Goal: Find specific page/section: Find specific page/section

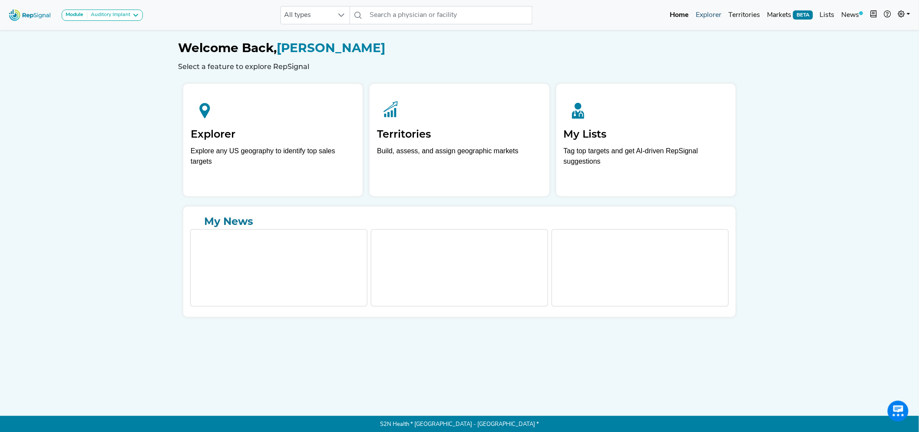
click at [708, 13] on link "Explorer" at bounding box center [708, 15] width 33 height 17
click at [126, 14] on div "Wound [MEDICAL_DATA]" at bounding box center [119, 15] width 65 height 7
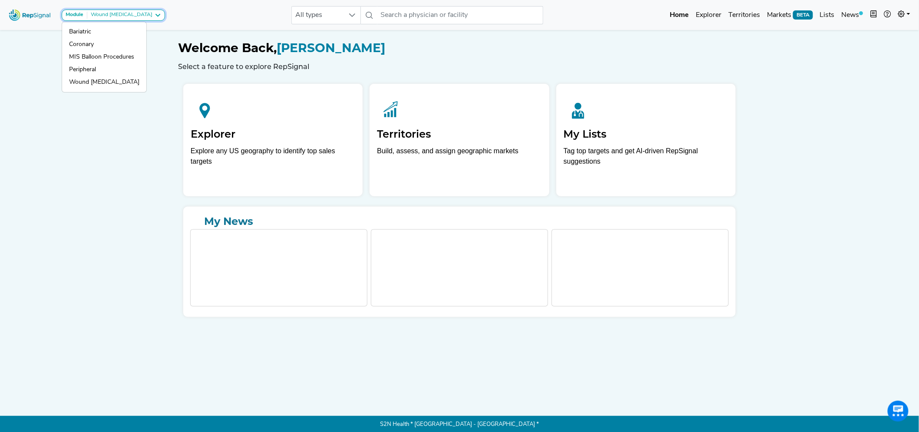
click at [132, 13] on div "Wound [MEDICAL_DATA]" at bounding box center [119, 15] width 65 height 7
click at [137, 12] on div "Wound [MEDICAL_DATA]" at bounding box center [119, 15] width 65 height 7
click at [138, 12] on div "Wound [MEDICAL_DATA]" at bounding box center [119, 15] width 65 height 7
click at [710, 14] on link "Explorer" at bounding box center [708, 15] width 33 height 17
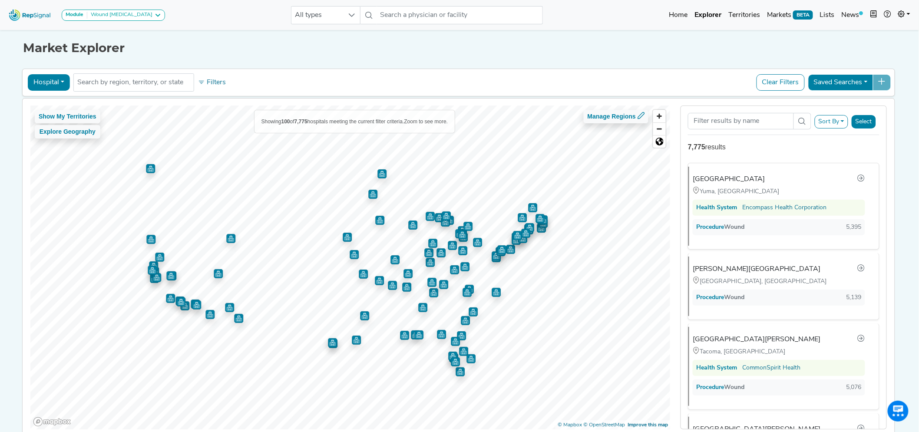
click at [50, 79] on button "Hospital" at bounding box center [49, 82] width 42 height 16
click at [53, 102] on link "Physician" at bounding box center [62, 103] width 69 height 14
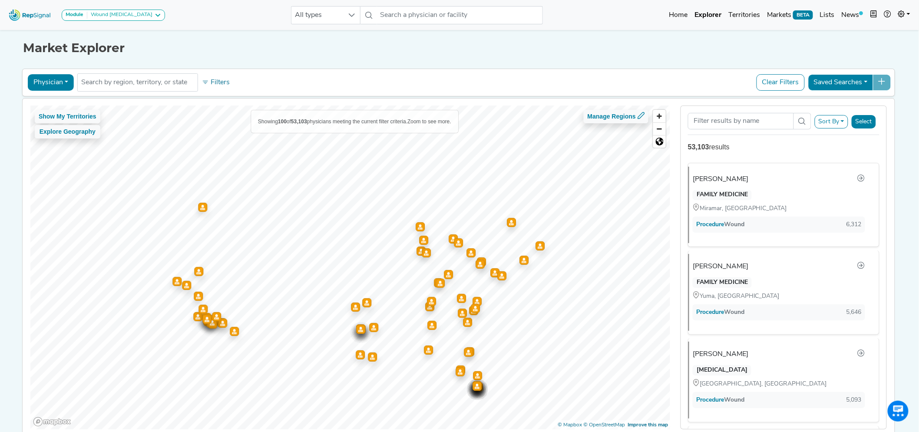
click at [50, 81] on button "Physician" at bounding box center [51, 82] width 46 height 16
click at [55, 149] on link "Office" at bounding box center [62, 152] width 69 height 14
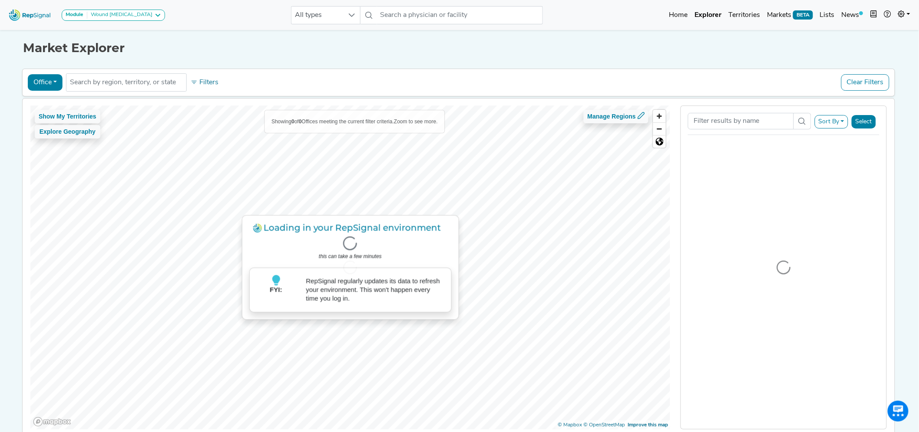
click at [37, 80] on button "Office" at bounding box center [45, 82] width 35 height 16
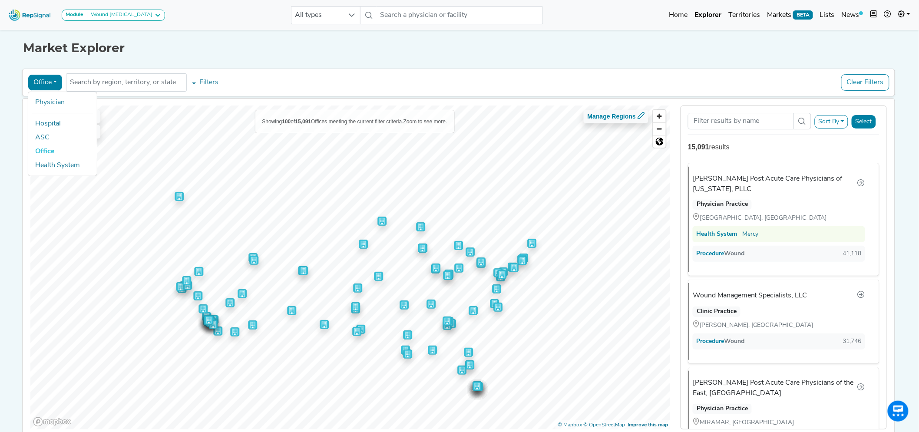
click at [280, 66] on div "Market Explorer Office Physician Hospital ASC Office Health System No results f…" at bounding box center [459, 232] width 573 height 409
click at [135, 16] on div "Wound [MEDICAL_DATA]" at bounding box center [119, 15] width 65 height 7
